Goal: Transaction & Acquisition: Book appointment/travel/reservation

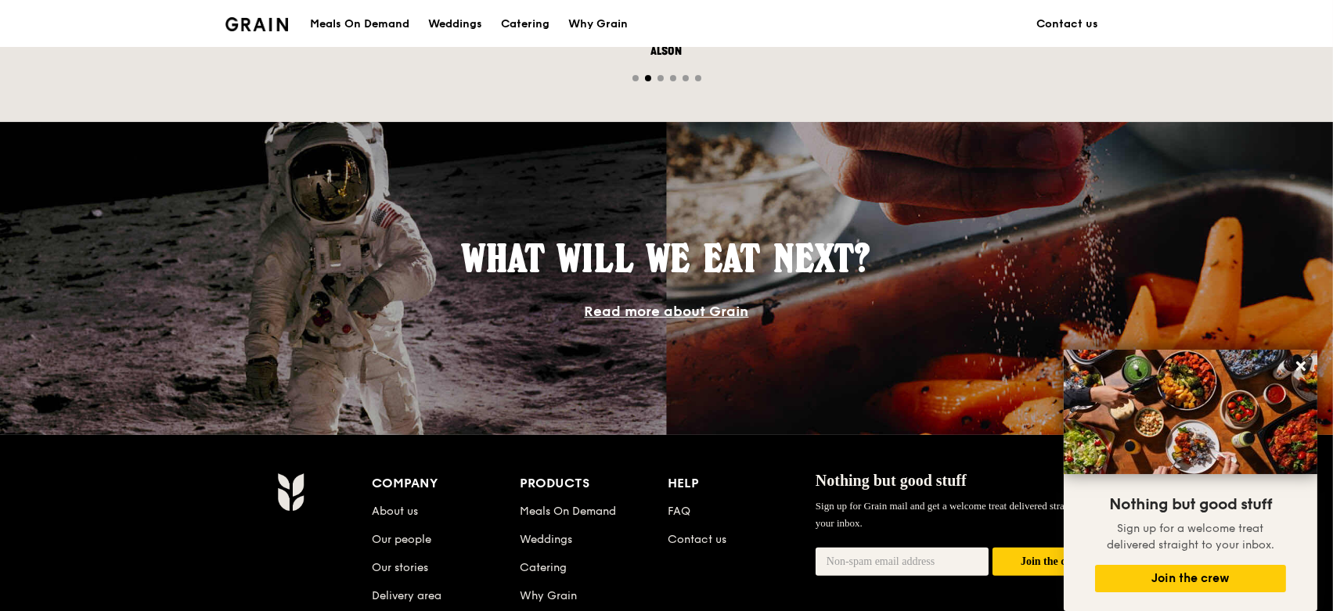
scroll to position [1408, 0]
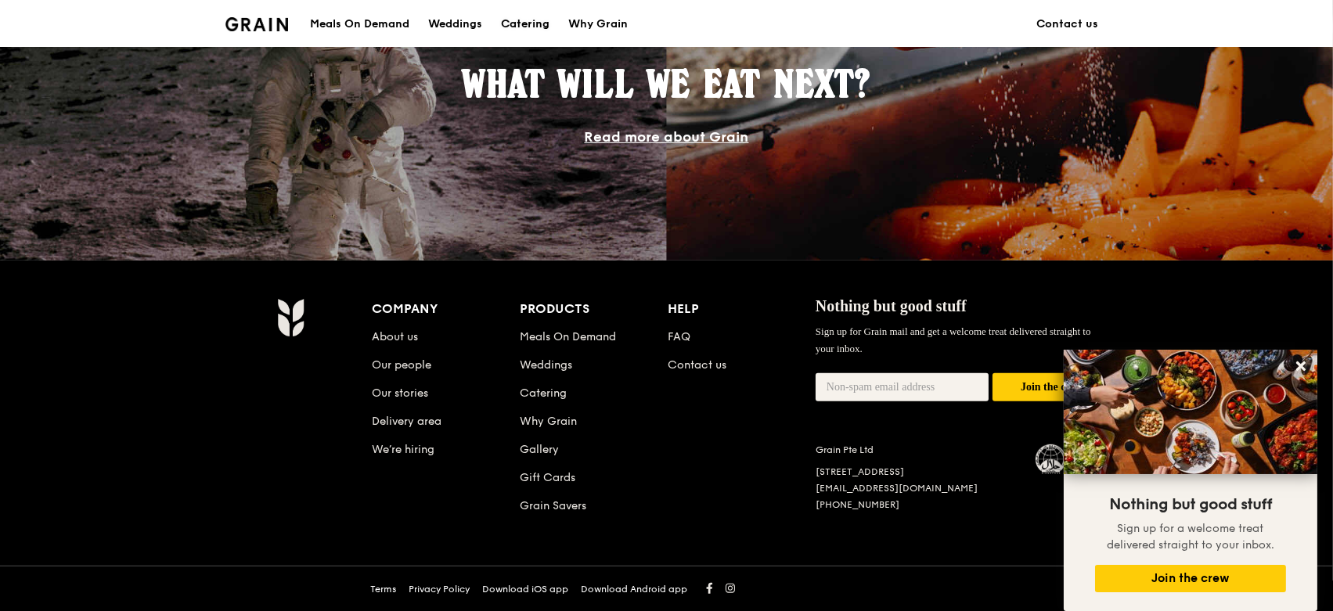
click at [532, 21] on div "Catering" at bounding box center [525, 24] width 49 height 47
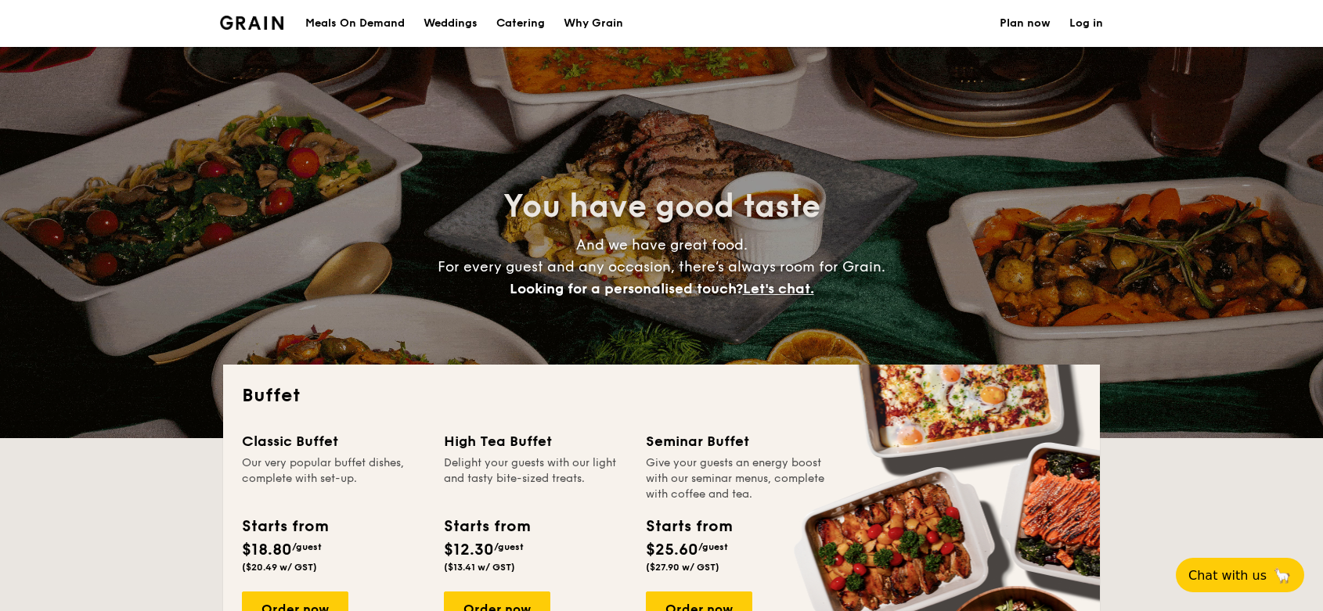
select select
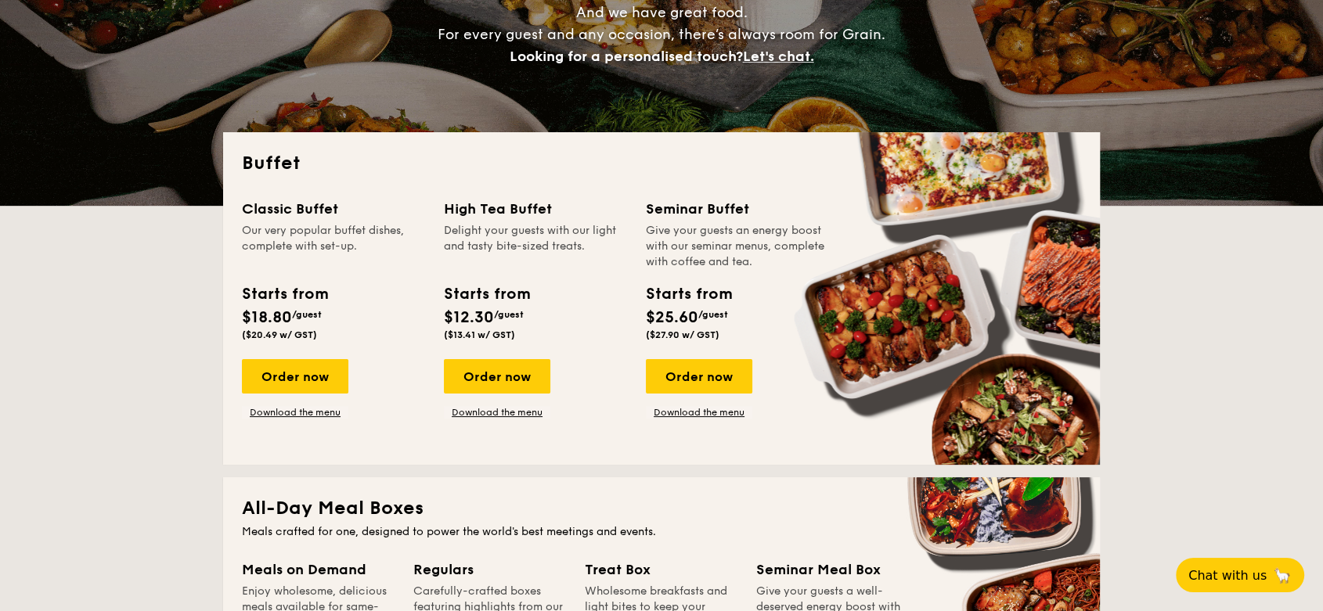
scroll to position [232, 0]
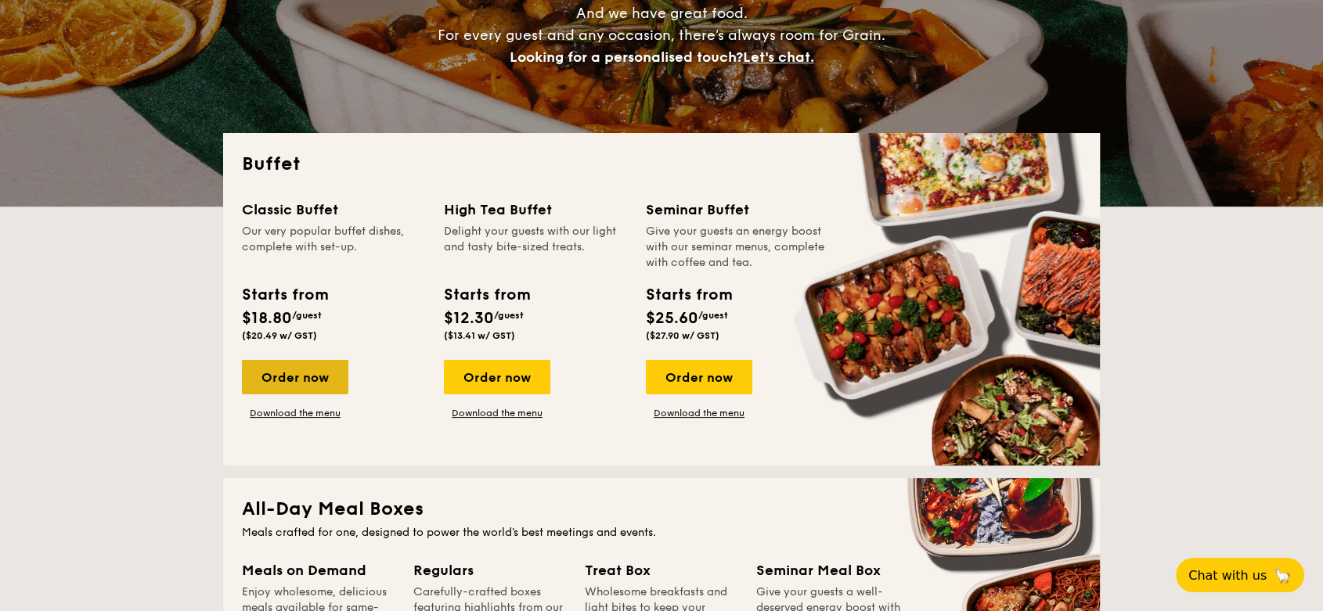
click at [283, 387] on div "Order now" at bounding box center [295, 377] width 106 height 34
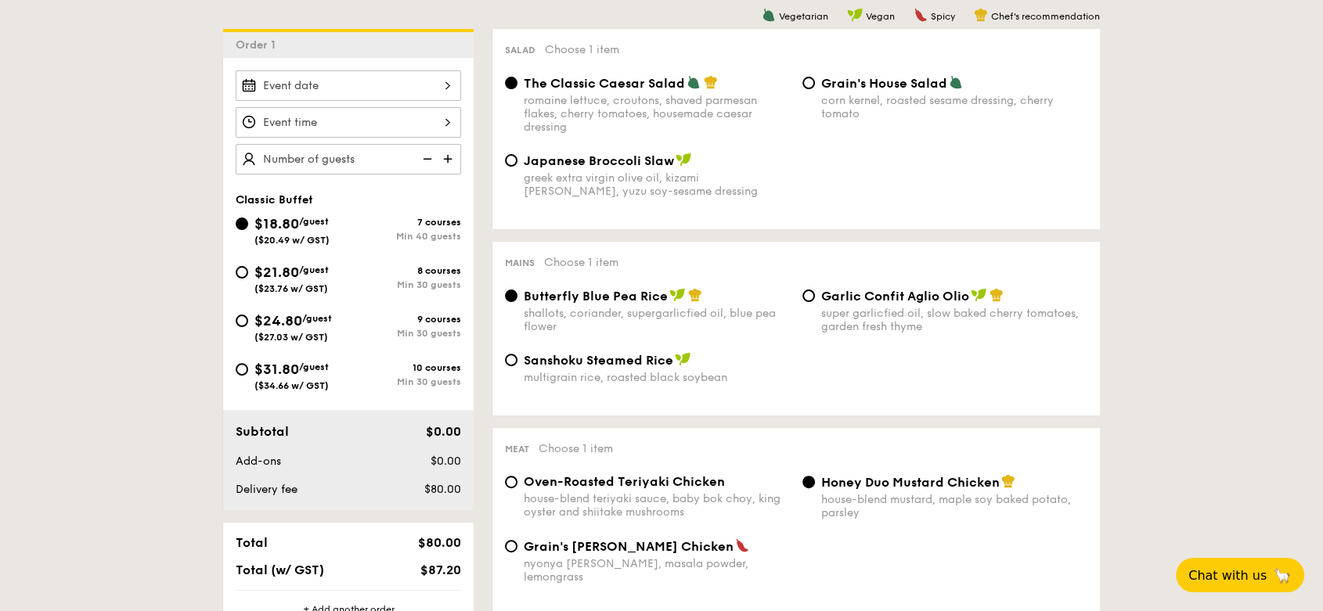
scroll to position [430, 0]
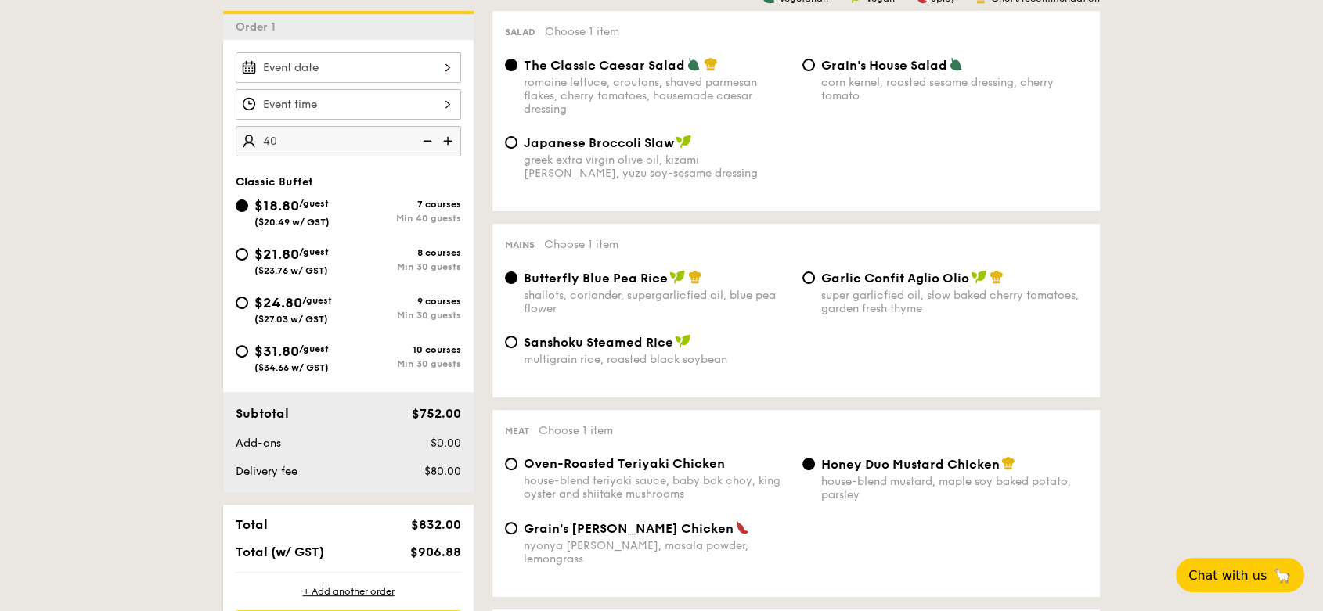
type input "4"
type input "40"
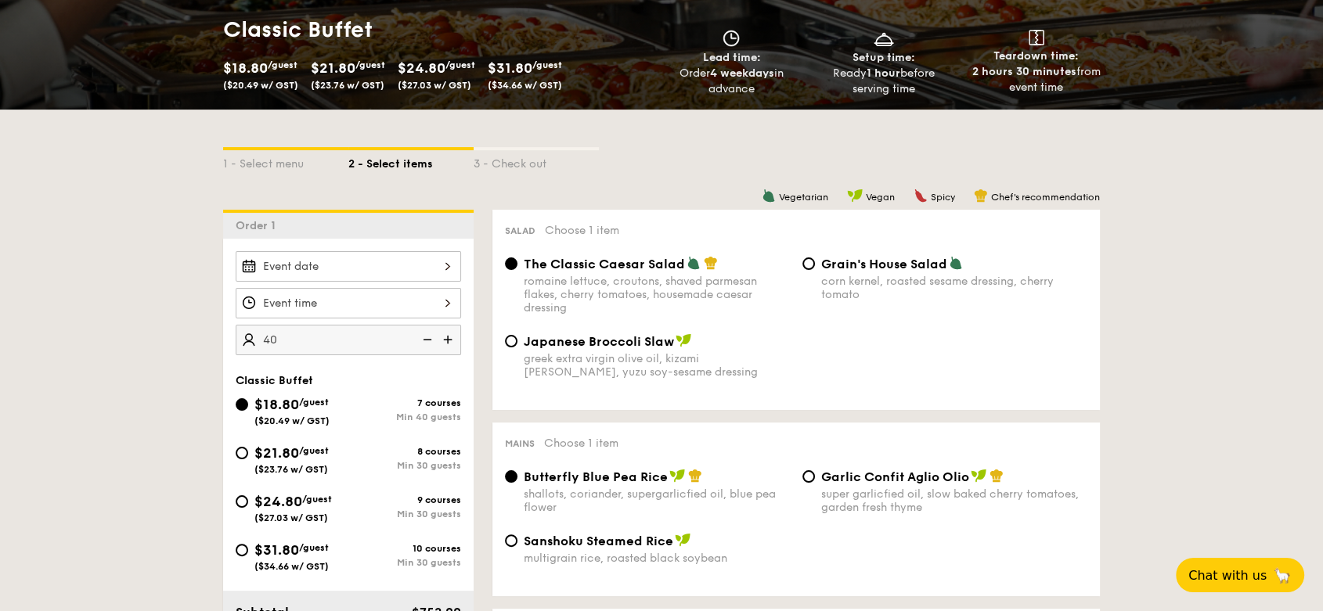
select select
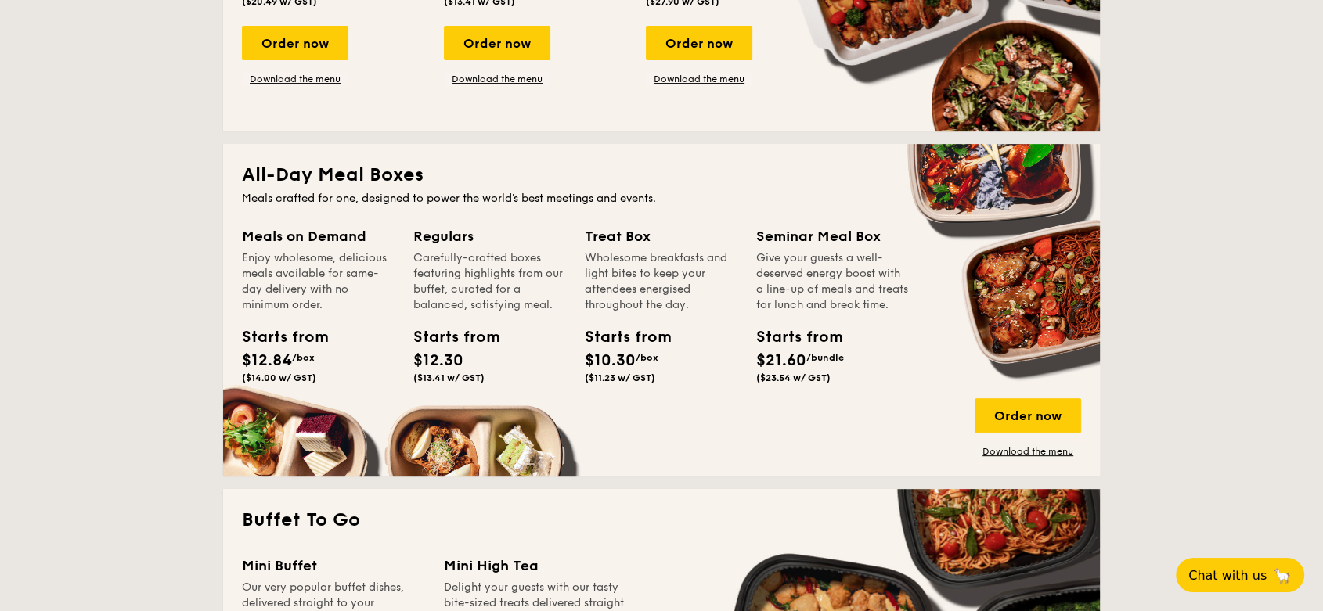
scroll to position [816, 0]
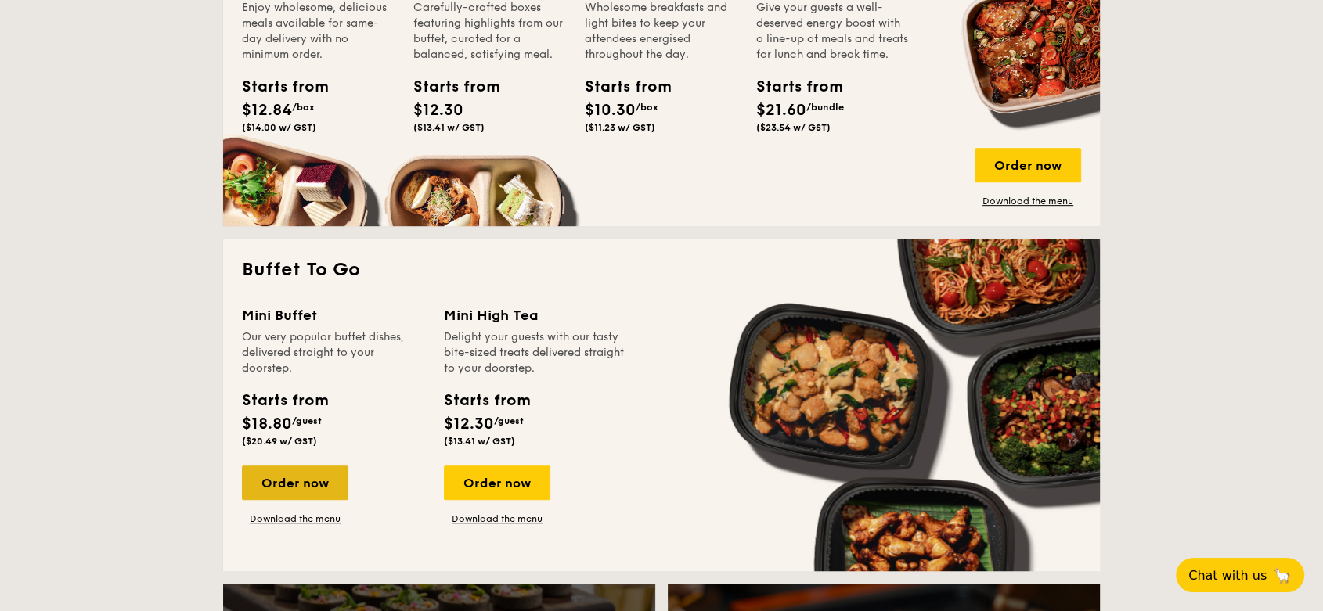
click at [301, 481] on div "Order now" at bounding box center [295, 483] width 106 height 34
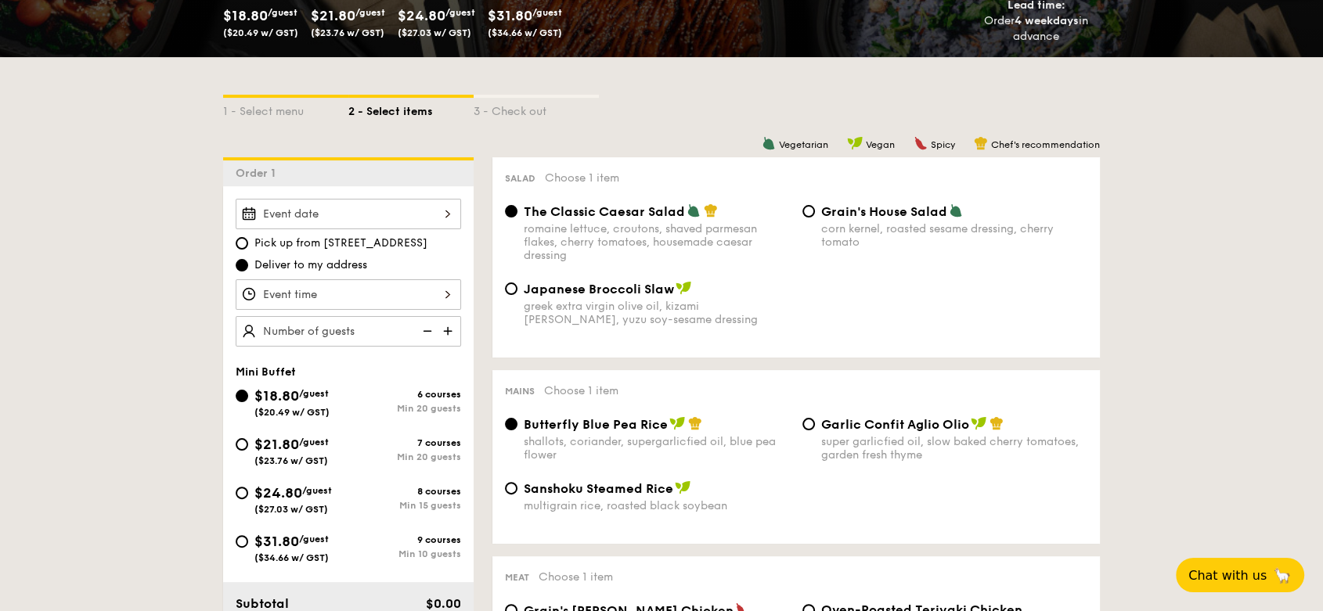
scroll to position [288, 0]
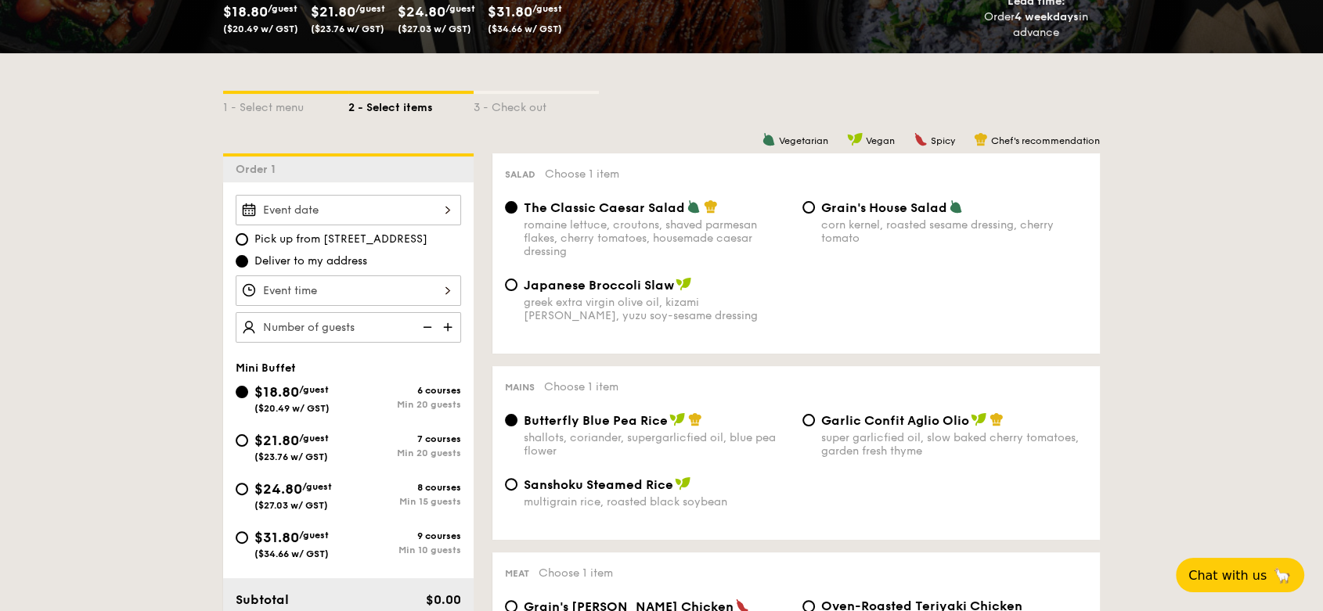
drag, startPoint x: 430, startPoint y: 387, endPoint x: 455, endPoint y: 389, distance: 24.3
click at [455, 389] on div "6 courses" at bounding box center [404, 390] width 113 height 11
click at [401, 448] on div "Min 20 guests" at bounding box center [404, 453] width 113 height 11
click at [248, 443] on input "$21.80 /guest ($23.76 w/ GST) 7 courses Min 20 guests" at bounding box center [242, 440] width 13 height 13
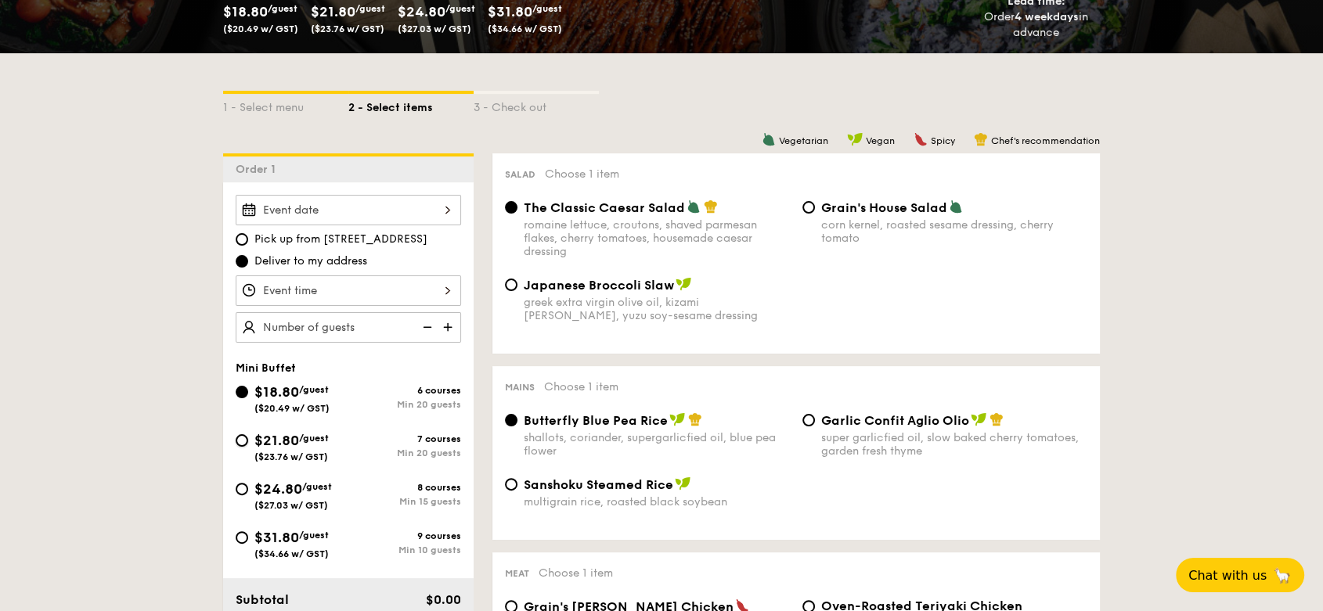
radio input "true"
radio input "false"
radio input "true"
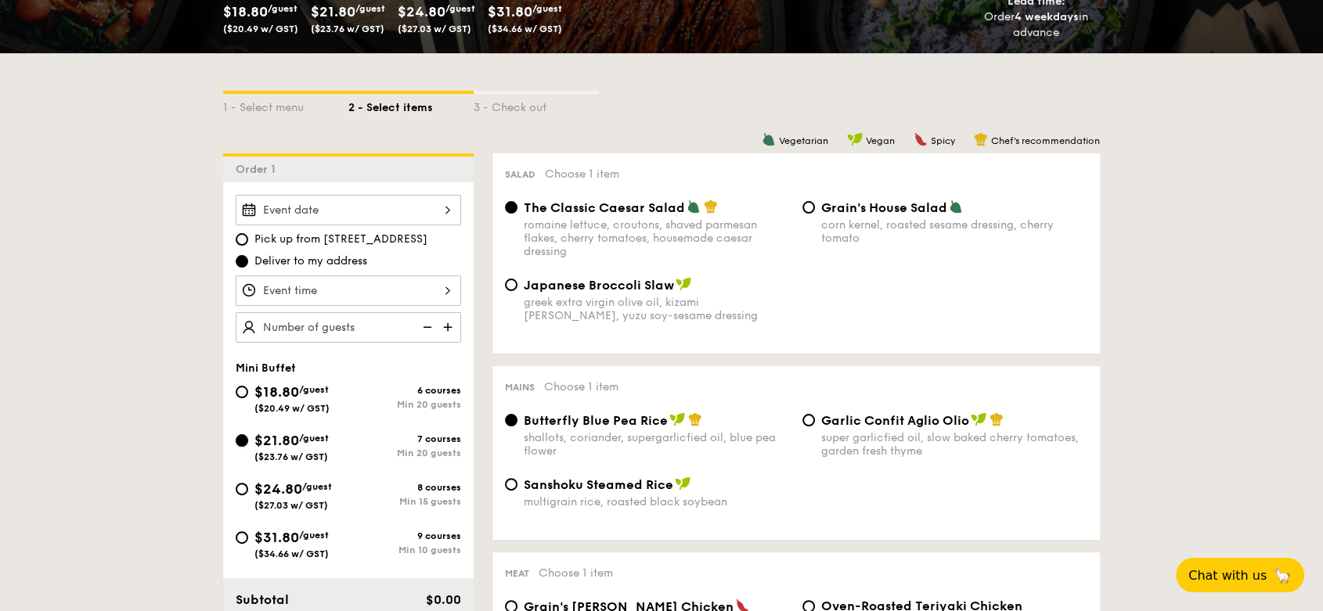
radio input "true"
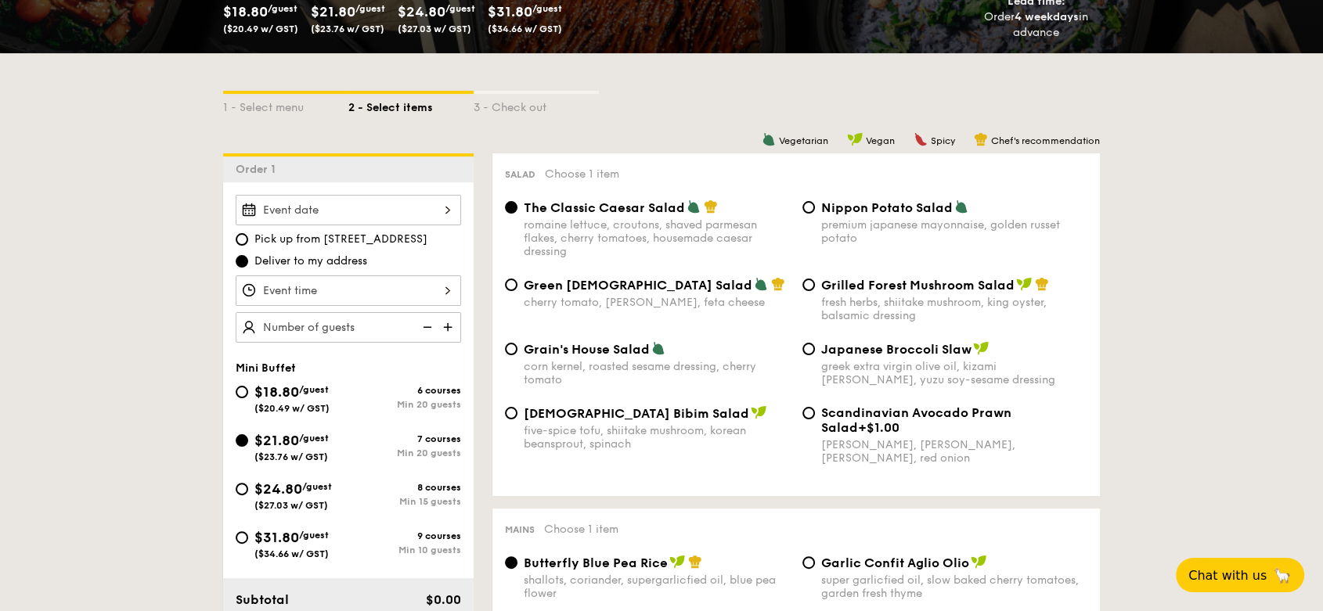
click at [405, 409] on div "$18.80 /guest ($20.49 w/ GST) 6 courses Min 20 guests" at bounding box center [348, 402] width 238 height 42
click at [368, 400] on div "Min 20 guests" at bounding box center [404, 404] width 113 height 11
click at [248, 398] on input "$18.80 /guest ($20.49 w/ GST) 6 courses Min 20 guests" at bounding box center [242, 392] width 13 height 13
radio input "true"
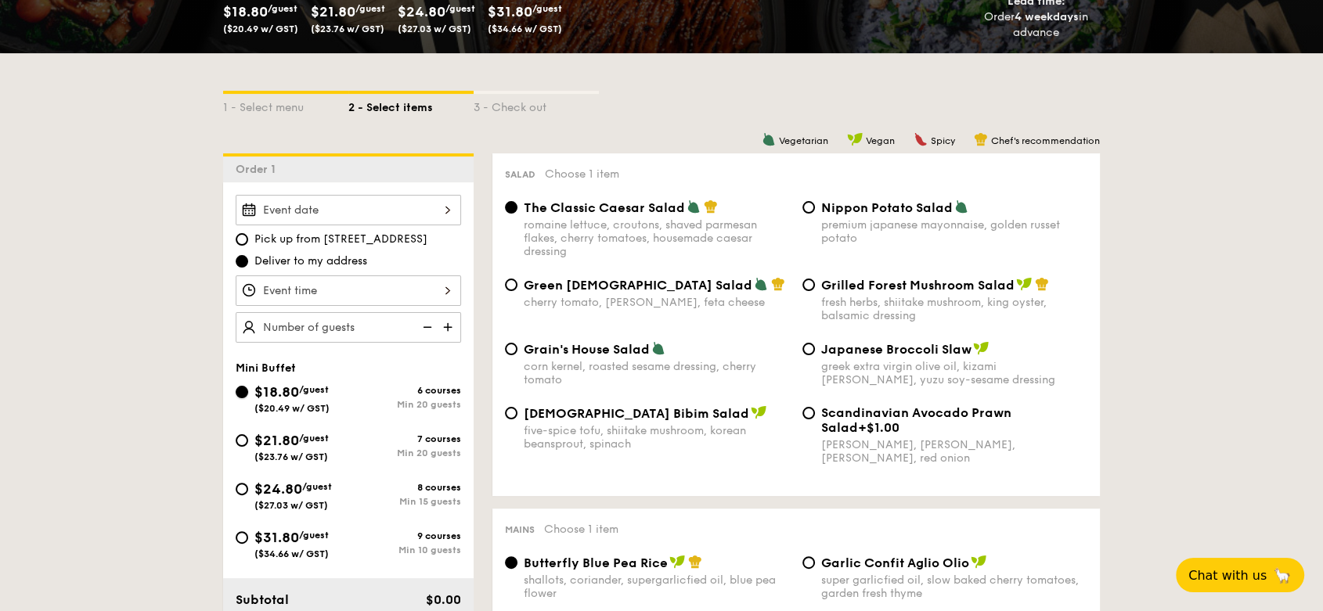
radio input "true"
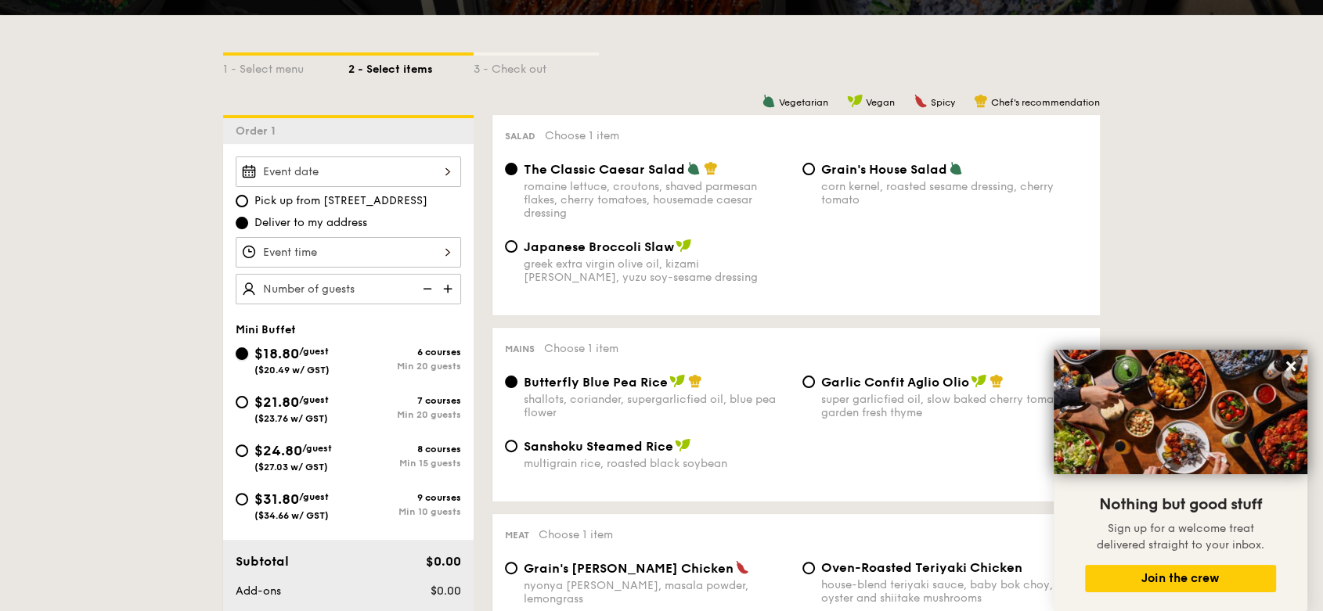
scroll to position [327, 0]
click at [394, 394] on div "7 courses" at bounding box center [404, 399] width 113 height 11
click at [248, 395] on input "$21.80 /guest ($23.76 w/ GST) 7 courses Min 20 guests" at bounding box center [242, 401] width 13 height 13
radio input "true"
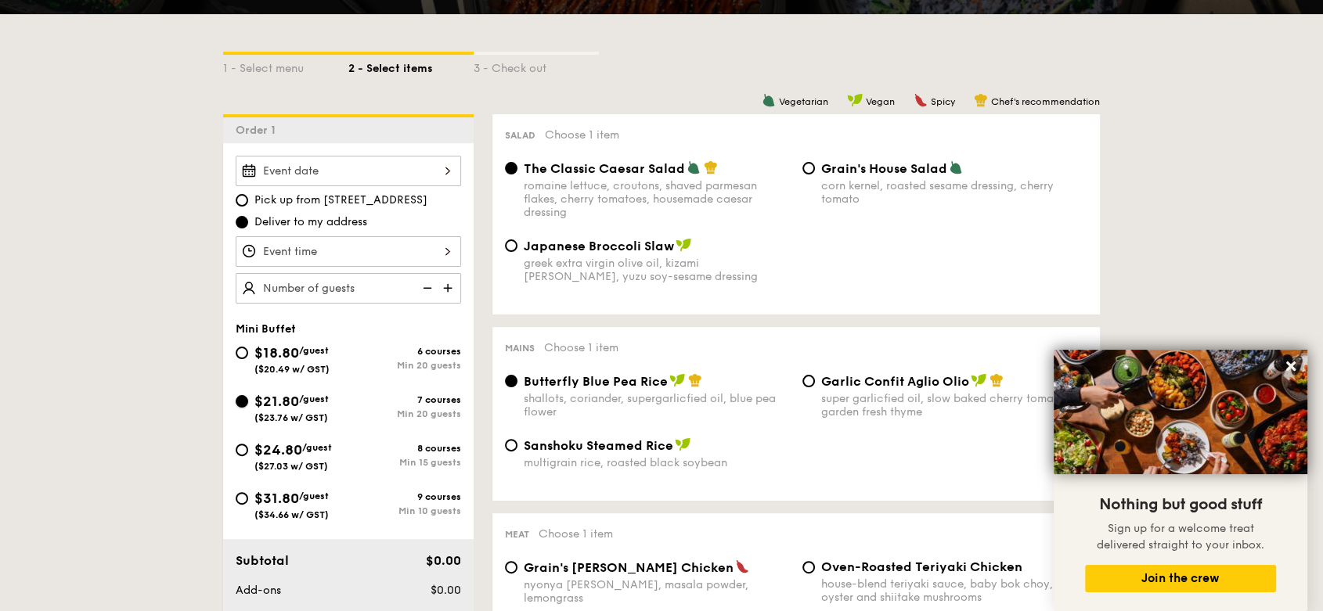
radio input "true"
radio input "false"
radio input "true"
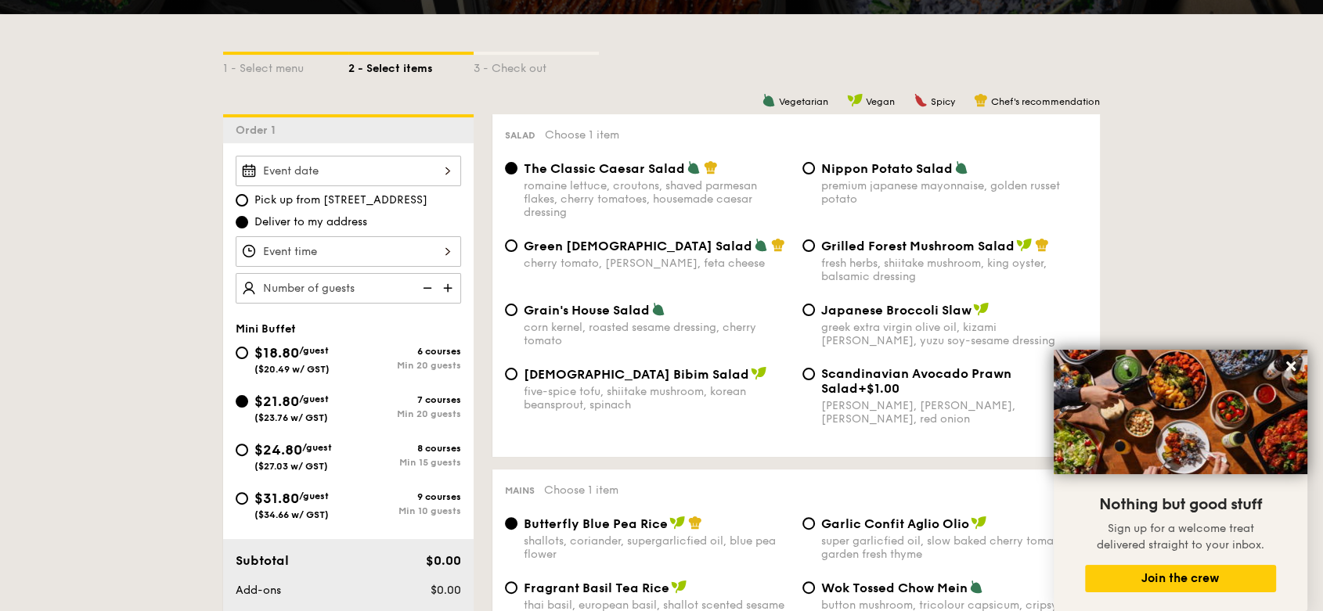
click at [315, 349] on span "/guest" at bounding box center [314, 350] width 30 height 11
click at [248, 349] on input "$18.80 /guest ($20.49 w/ GST) 6 courses Min 20 guests" at bounding box center [242, 353] width 13 height 13
radio input "true"
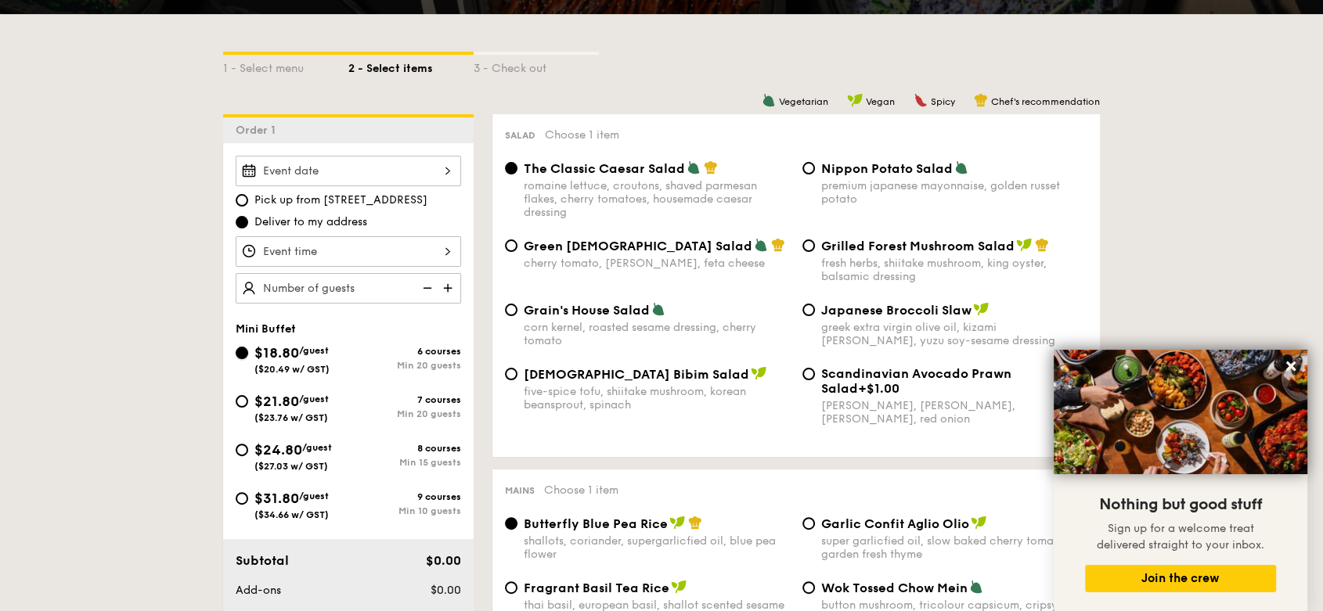
radio input "true"
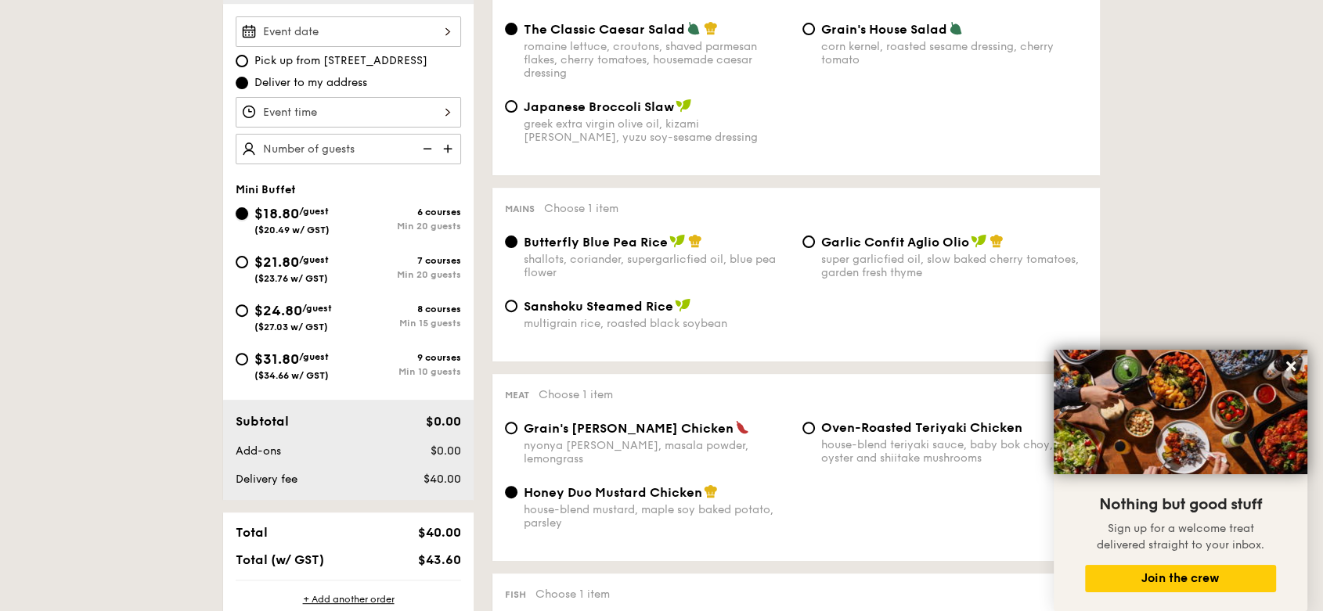
scroll to position [466, 0]
click at [313, 312] on div "$24.80 /guest ($27.03 w/ GST)" at bounding box center [292, 317] width 77 height 33
click at [248, 312] on input "$24.80 /guest ($27.03 w/ GST) 8 courses Min 15 guests" at bounding box center [242, 311] width 13 height 13
radio input "true"
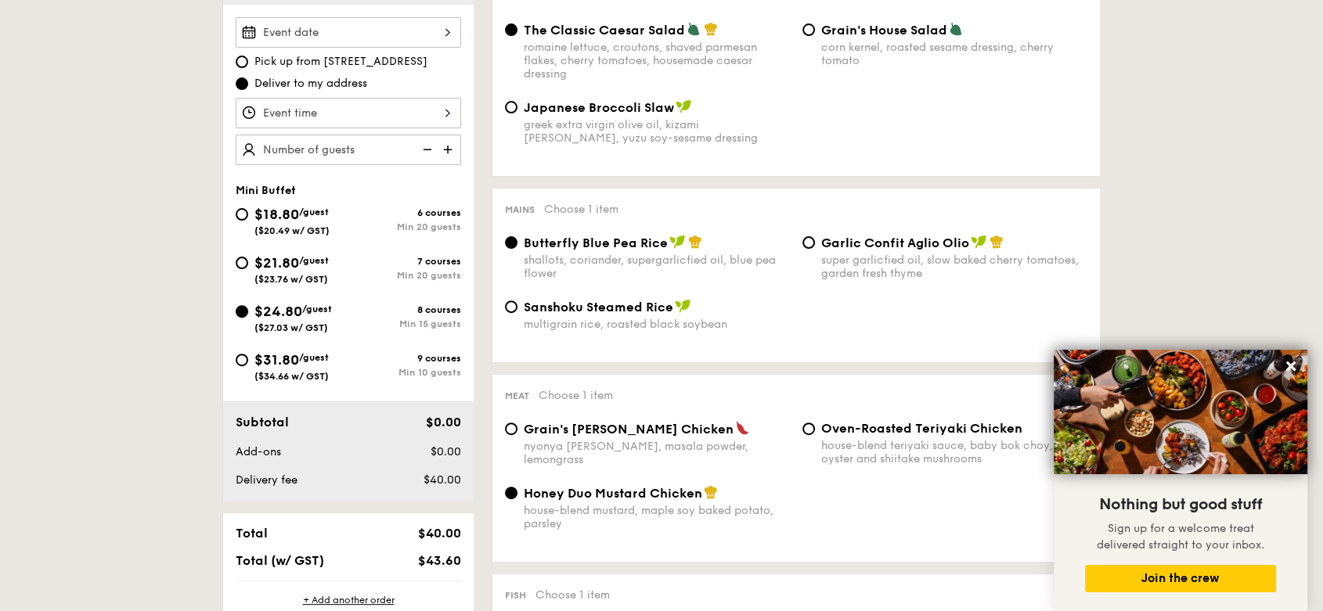
radio input "true"
radio input "false"
radio input "true"
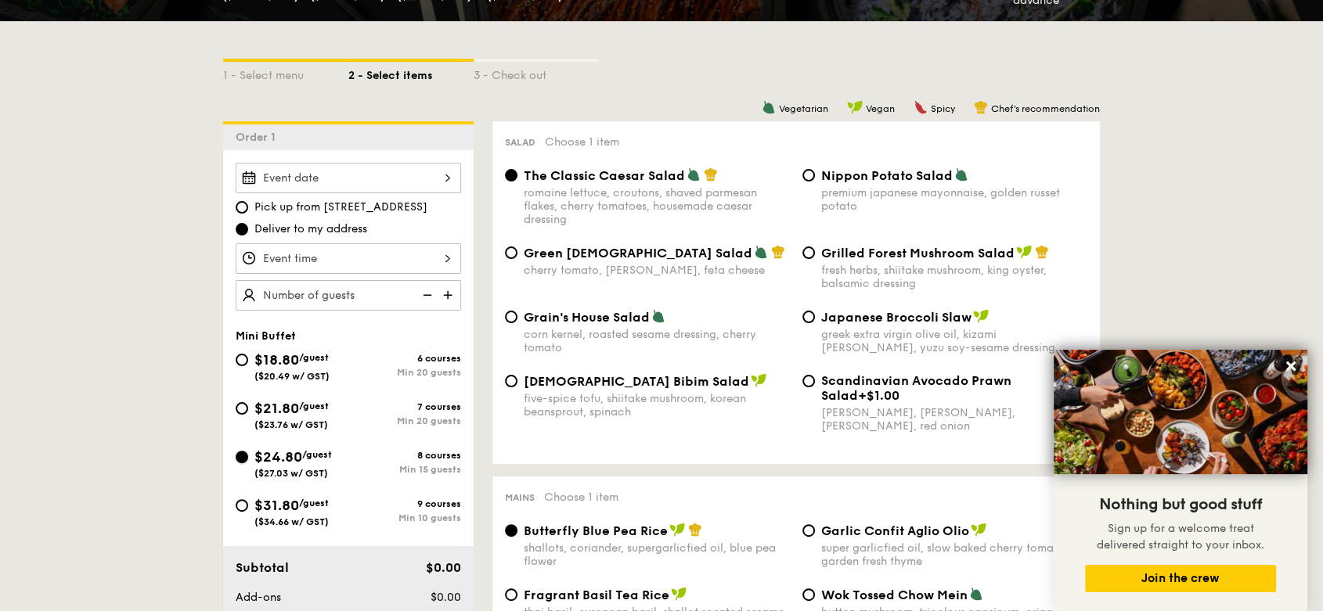
scroll to position [322, 0]
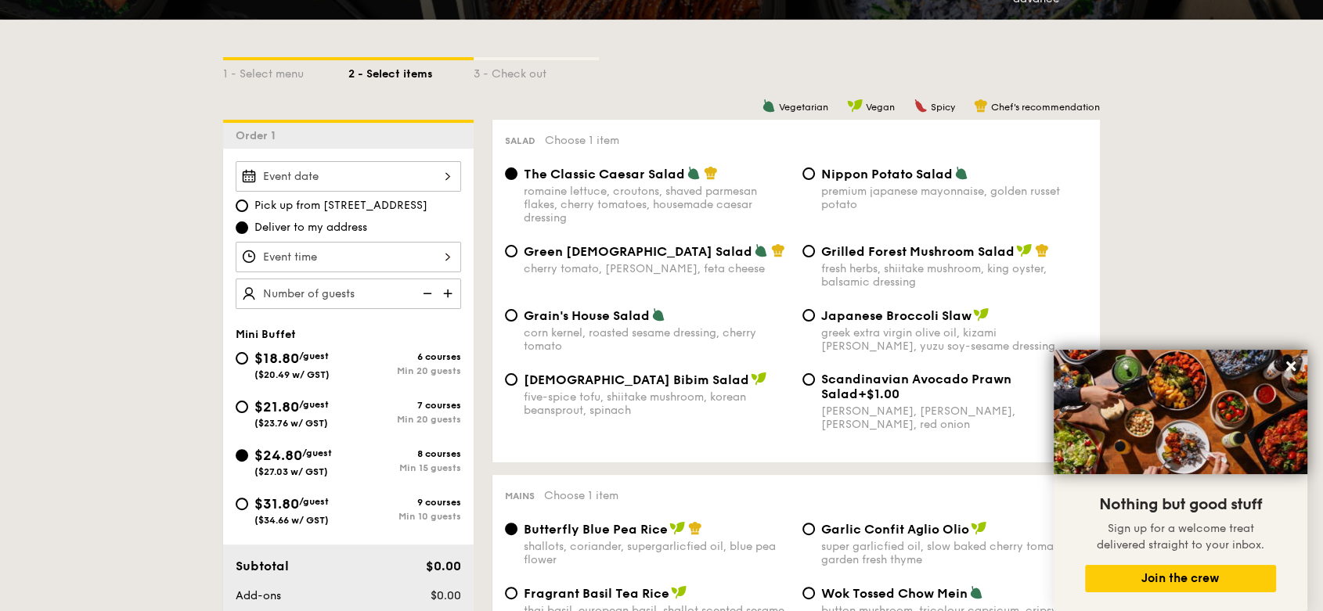
click at [279, 352] on span "$18.80" at bounding box center [276, 358] width 45 height 17
click at [248, 352] on input "$18.80 /guest ($20.49 w/ GST) 6 courses Min 20 guests" at bounding box center [242, 358] width 13 height 13
radio input "true"
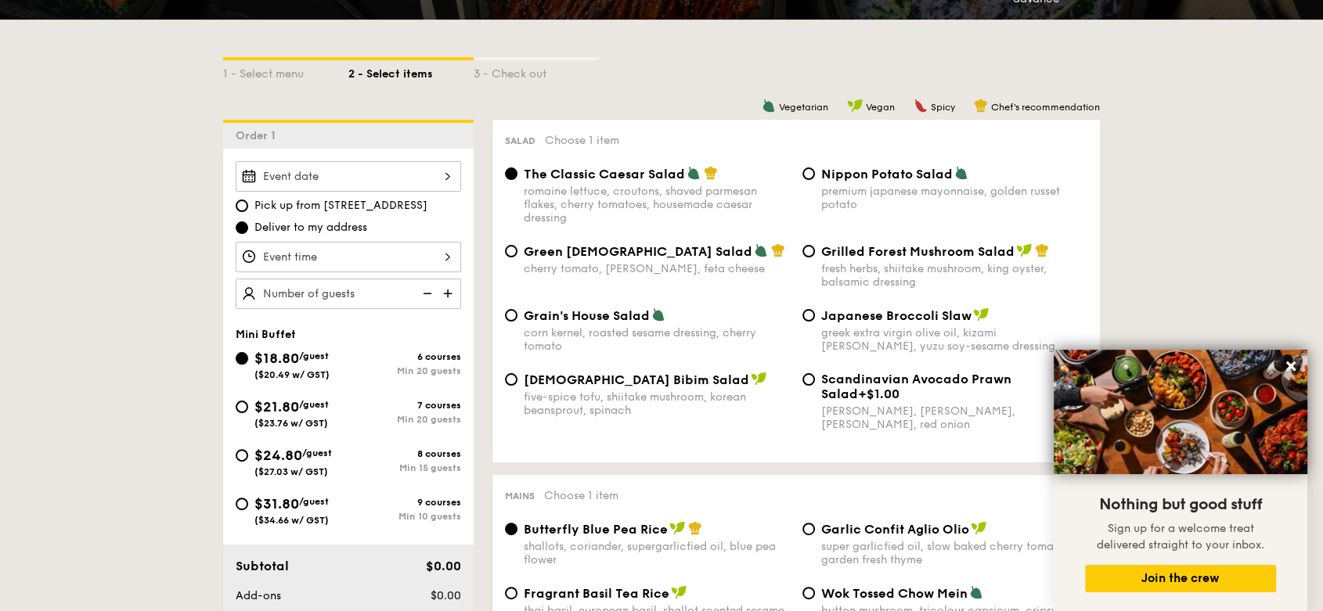
radio input "true"
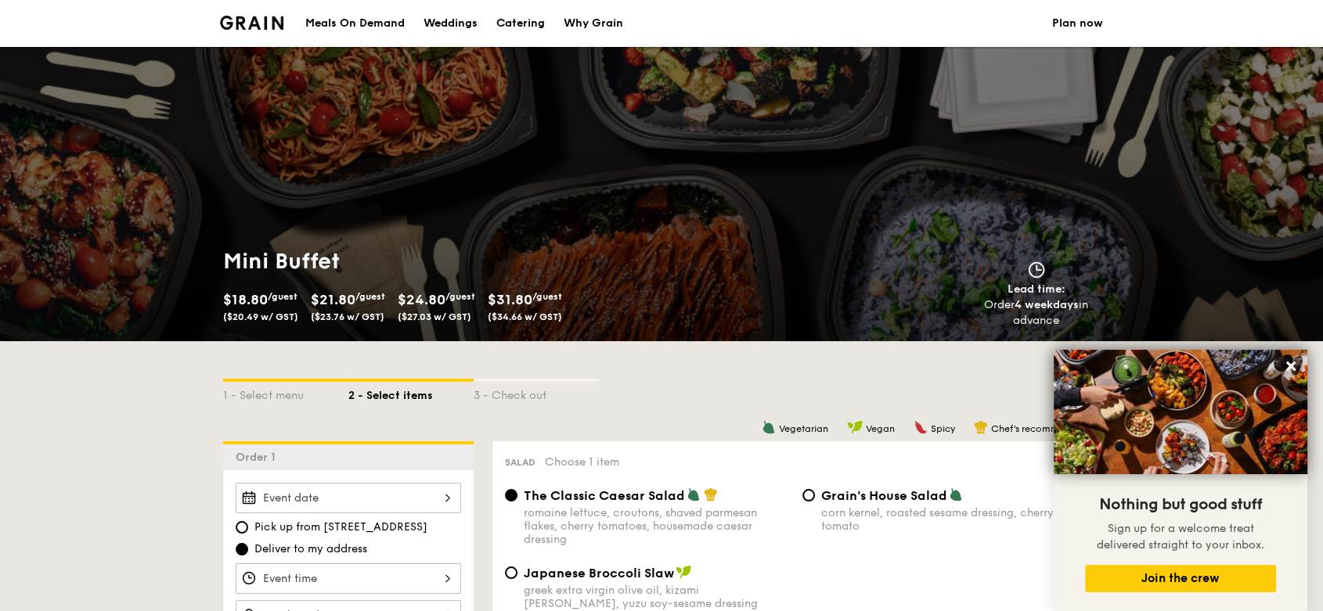
scroll to position [0, 0]
click at [582, 17] on div "Why Grain" at bounding box center [593, 23] width 59 height 47
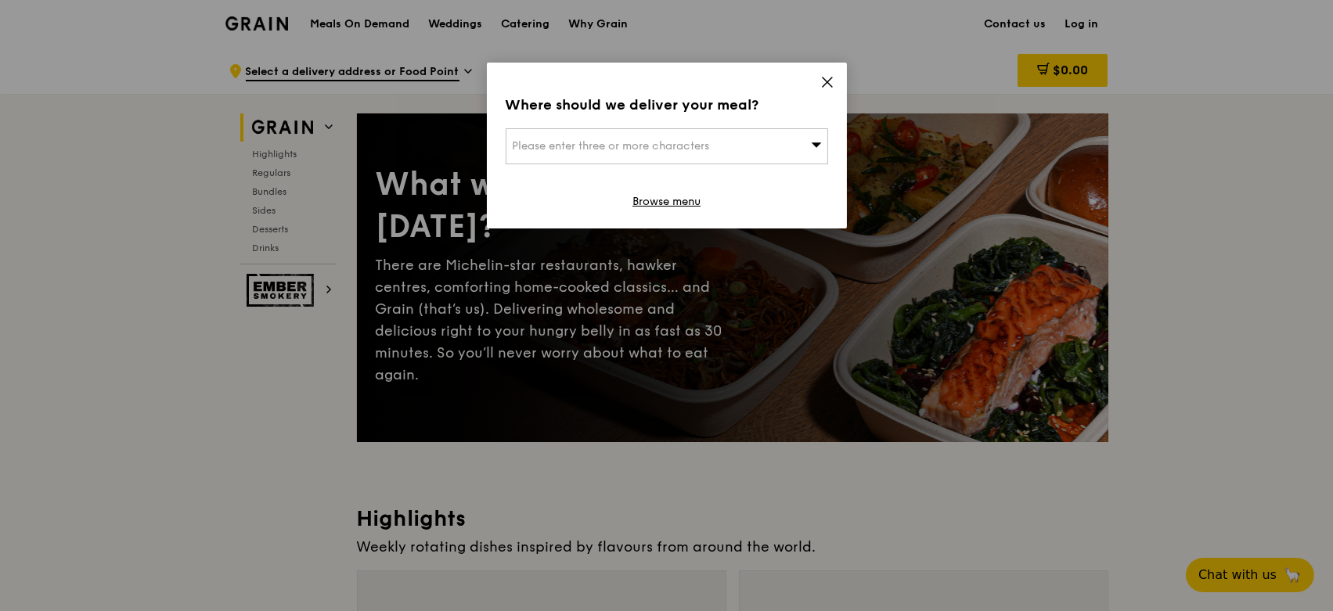
click at [827, 88] on icon at bounding box center [827, 82] width 14 height 14
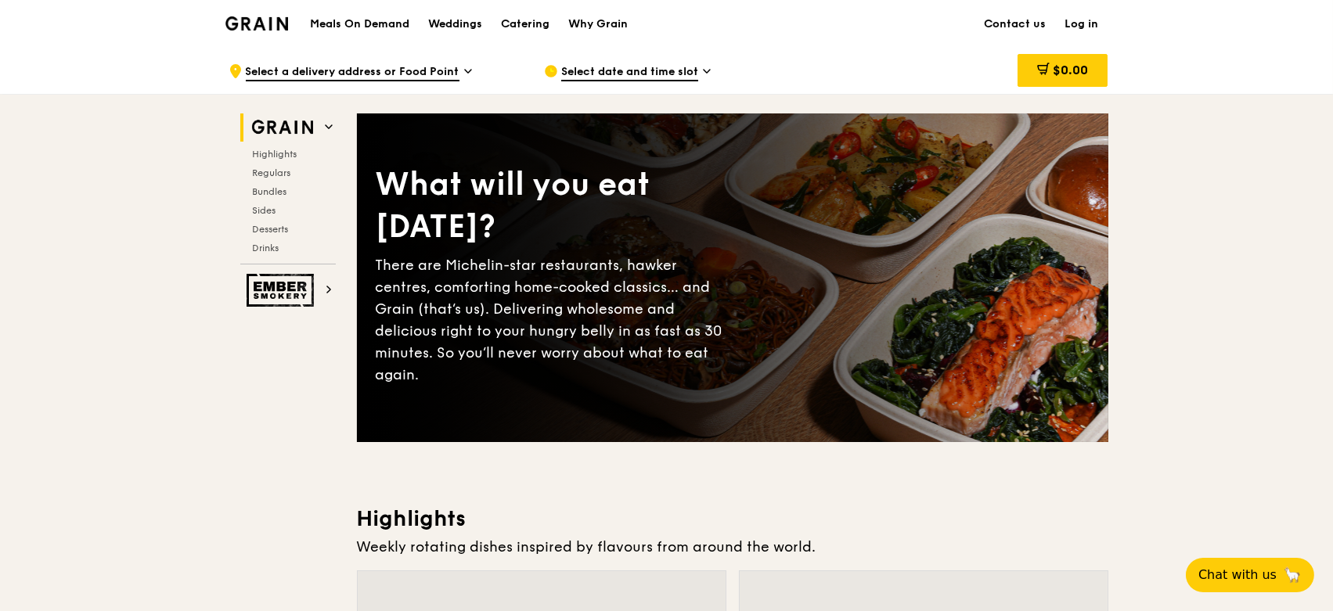
click at [383, 23] on h1 "Meals On Demand" at bounding box center [359, 24] width 99 height 16
click at [472, 28] on div "Weddings" at bounding box center [455, 24] width 54 height 47
